Goal: Transaction & Acquisition: Purchase product/service

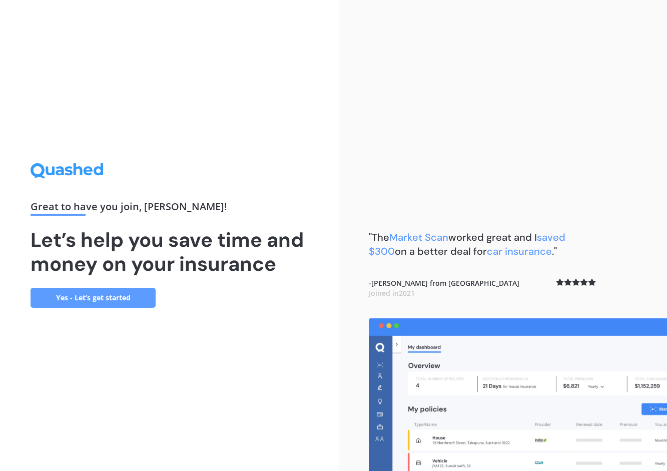
click at [136, 289] on link "Yes - Let’s get started" at bounding box center [93, 298] width 125 height 20
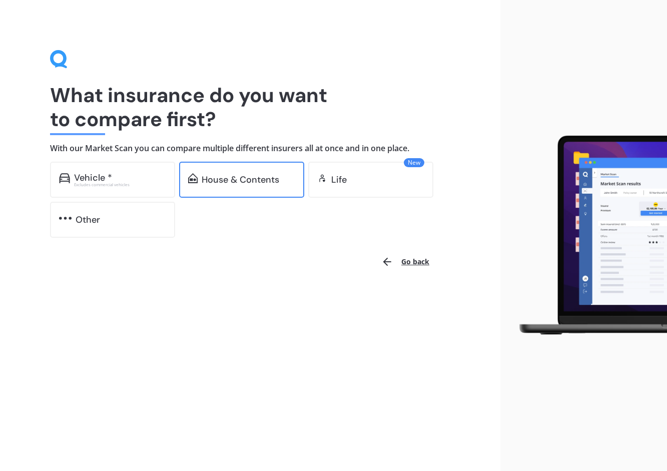
click at [246, 172] on div "House & Contents" at bounding box center [241, 180] width 125 height 36
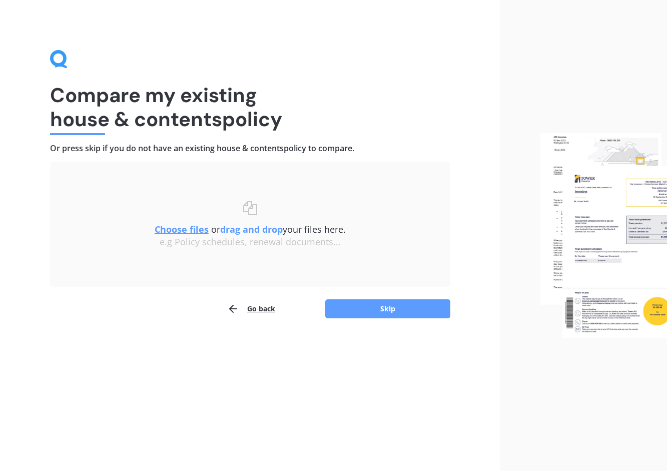
drag, startPoint x: 335, startPoint y: 316, endPoint x: 334, endPoint y: 344, distance: 28.0
click at [334, 344] on div "Compare my existing house & contents policy Or press skip if you do not have an…" at bounding box center [250, 235] width 500 height 471
click at [338, 315] on button "Skip" at bounding box center [387, 308] width 125 height 19
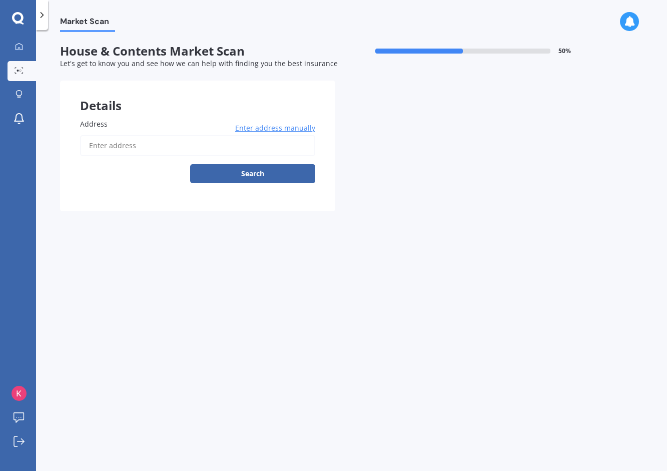
click at [138, 142] on input "Address" at bounding box center [197, 145] width 235 height 21
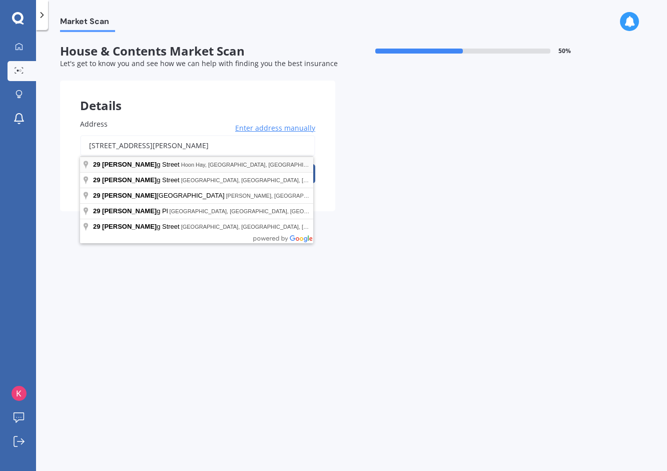
type input "[STREET_ADDRESS][PERSON_NAME]"
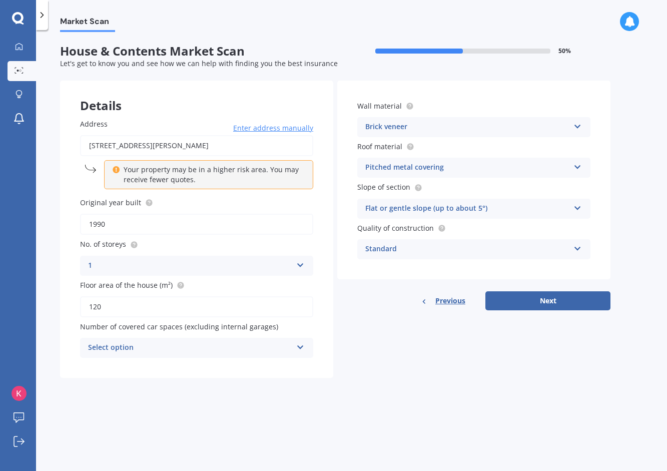
click at [251, 218] on input "1990" at bounding box center [196, 224] width 233 height 21
click at [266, 207] on label "Original year built" at bounding box center [194, 202] width 229 height 11
click at [266, 214] on input "1990" at bounding box center [196, 224] width 233 height 21
drag, startPoint x: 130, startPoint y: 297, endPoint x: 86, endPoint y: 298, distance: 44.0
click at [86, 298] on input "120" at bounding box center [196, 306] width 233 height 21
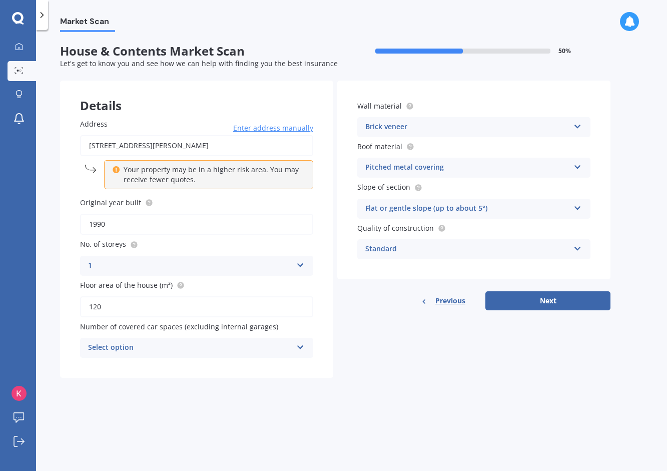
paste input "04"
type input "104"
click at [190, 228] on input "1990" at bounding box center [196, 224] width 233 height 21
click at [184, 215] on input "1950" at bounding box center [196, 224] width 233 height 21
type input "1950"
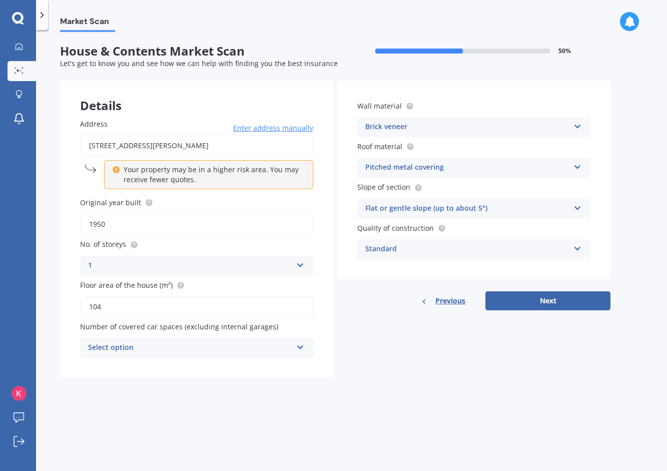
click at [470, 124] on div "Brick veneer" at bounding box center [467, 127] width 204 height 12
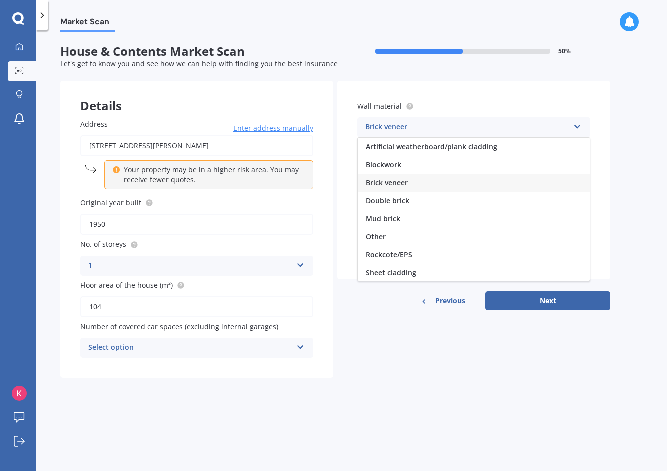
click at [470, 124] on div "Brick veneer" at bounding box center [467, 127] width 204 height 12
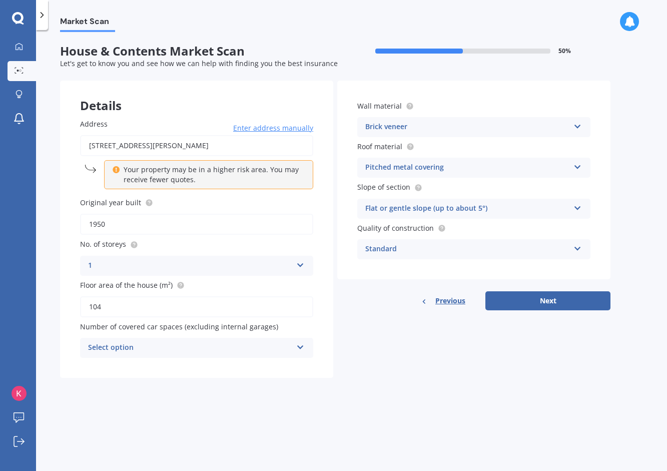
click at [446, 122] on div "Brick veneer" at bounding box center [467, 127] width 204 height 12
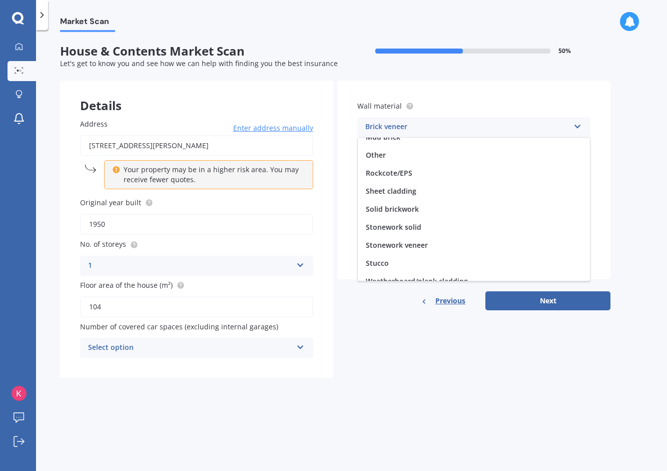
scroll to position [91, 0]
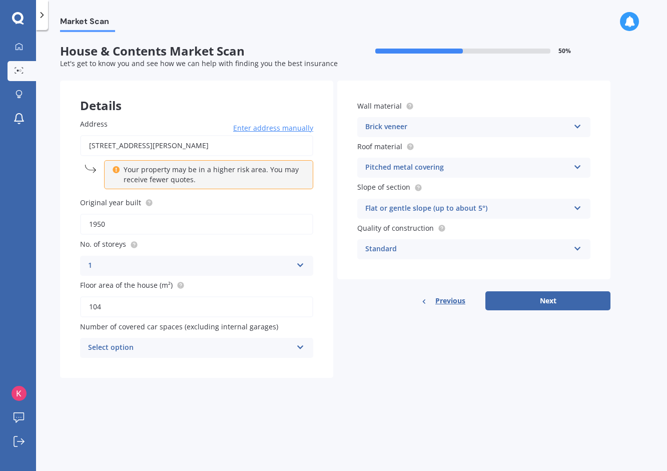
click at [372, 357] on div "Details Address [STREET_ADDRESS][PERSON_NAME] Enter address manually Your prope…" at bounding box center [335, 229] width 550 height 297
click at [410, 169] on div "Pitched metal covering" at bounding box center [467, 168] width 204 height 12
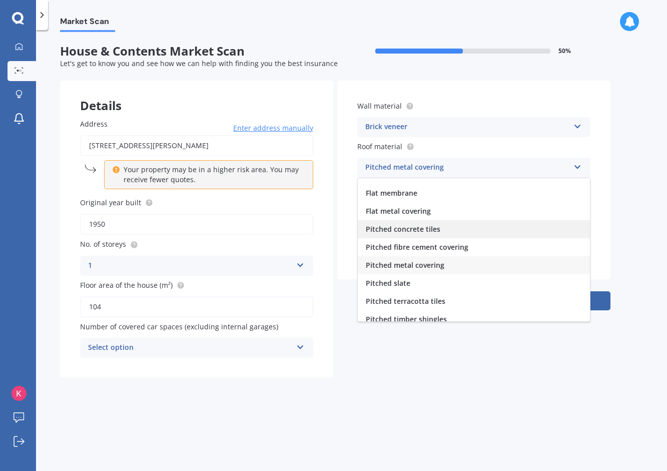
scroll to position [0, 0]
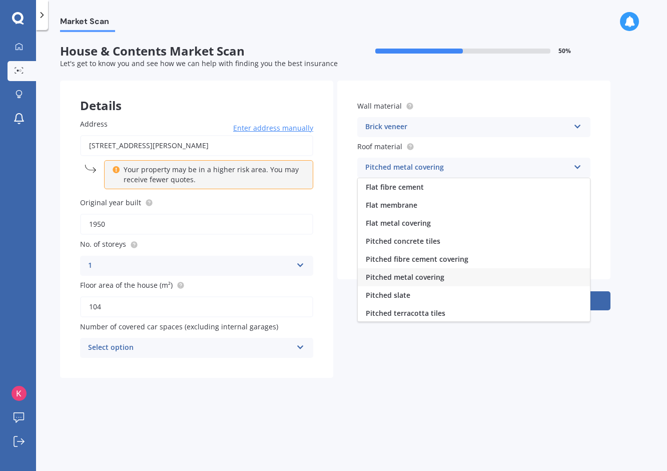
click at [471, 395] on div "Market Scan House & Contents Market Scan 50 % Let's get to know you and see how…" at bounding box center [351, 252] width 631 height 441
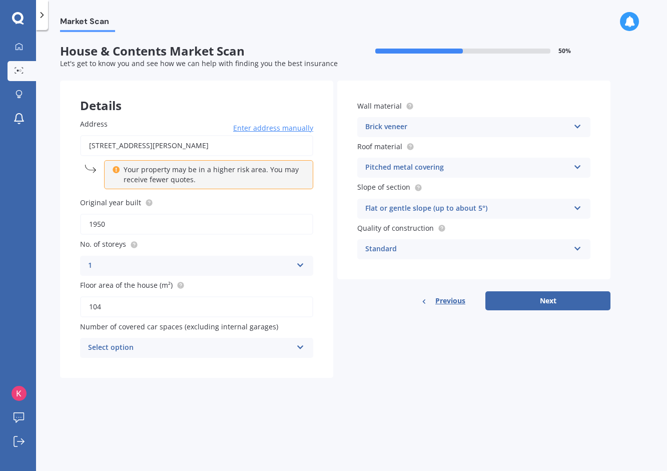
click at [399, 186] on span "Slope of section" at bounding box center [383, 188] width 53 height 10
click at [411, 212] on div "Flat or gentle slope (up to about 5°)" at bounding box center [467, 209] width 204 height 12
click at [424, 254] on div "Standard" at bounding box center [467, 249] width 204 height 12
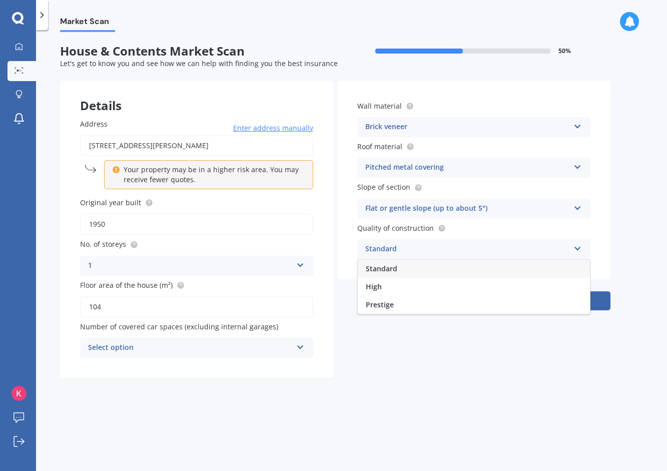
click at [424, 254] on div "Standard" at bounding box center [467, 249] width 204 height 12
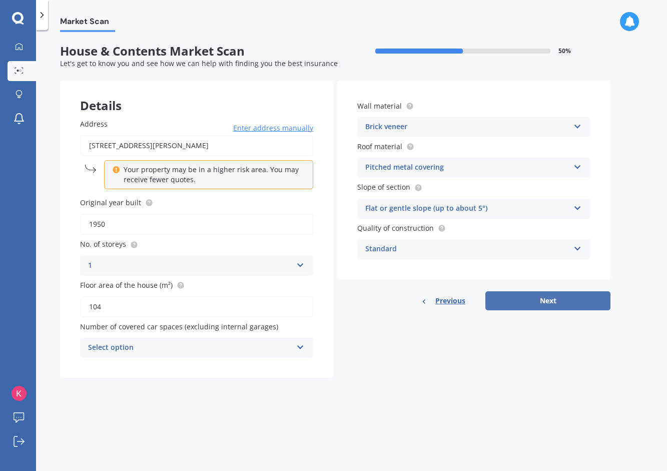
click at [520, 297] on button "Next" at bounding box center [547, 300] width 125 height 19
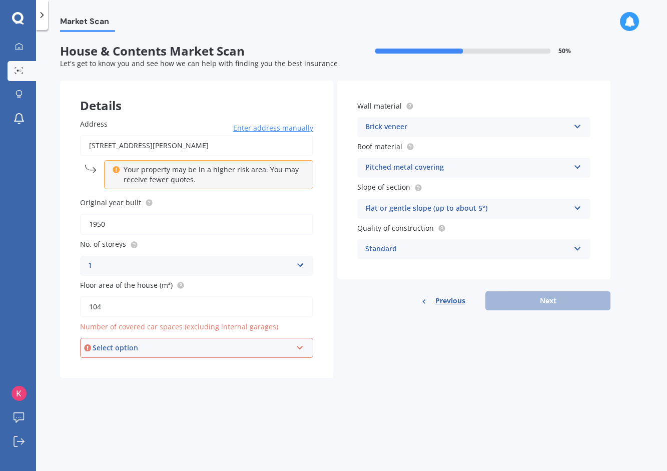
click at [255, 352] on div "Select option" at bounding box center [192, 347] width 199 height 11
click at [272, 379] on div "1" at bounding box center [196, 385] width 231 height 18
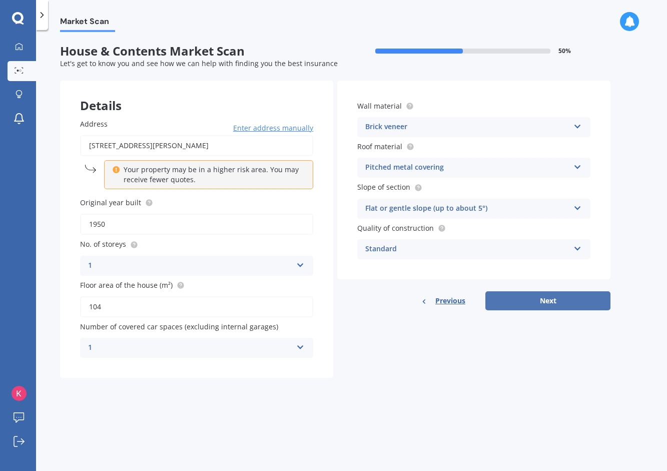
click at [587, 294] on button "Next" at bounding box center [547, 300] width 125 height 19
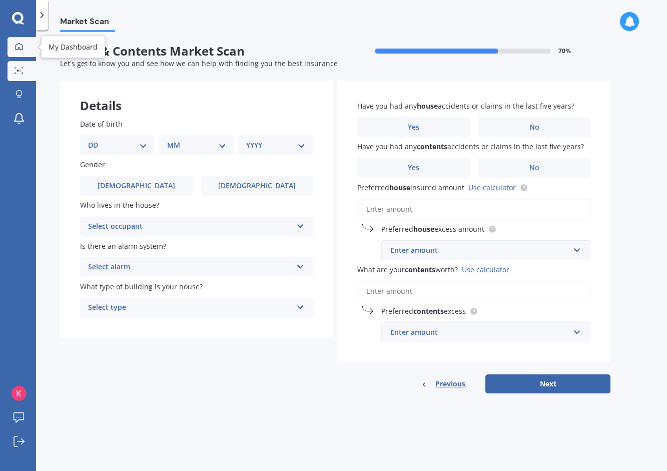
click at [18, 54] on link "My Dashboard" at bounding box center [22, 47] width 29 height 20
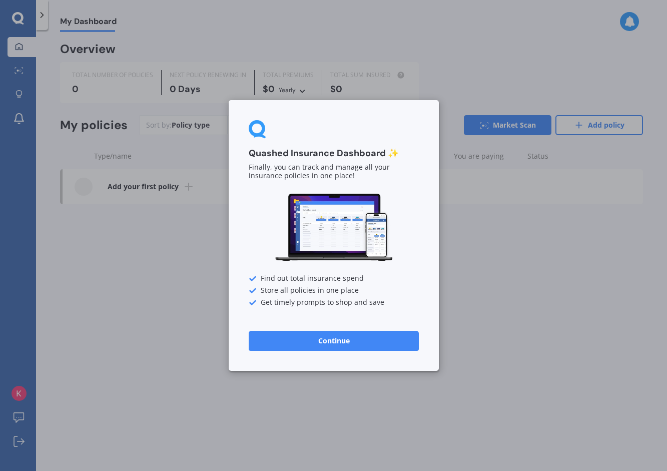
click at [316, 339] on button "Continue" at bounding box center [334, 341] width 170 height 20
